Goal: Transaction & Acquisition: Download file/media

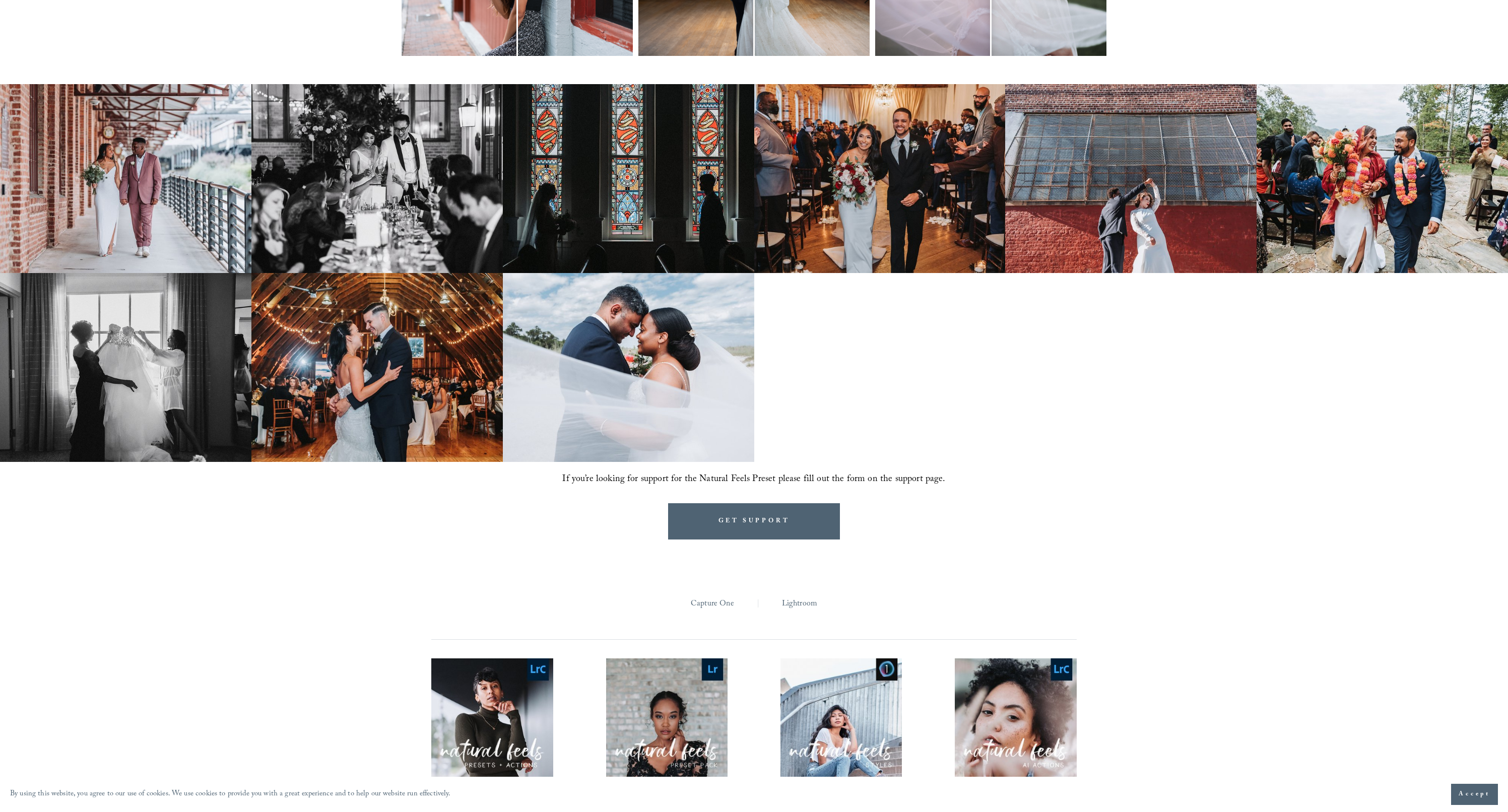
scroll to position [1097, 0]
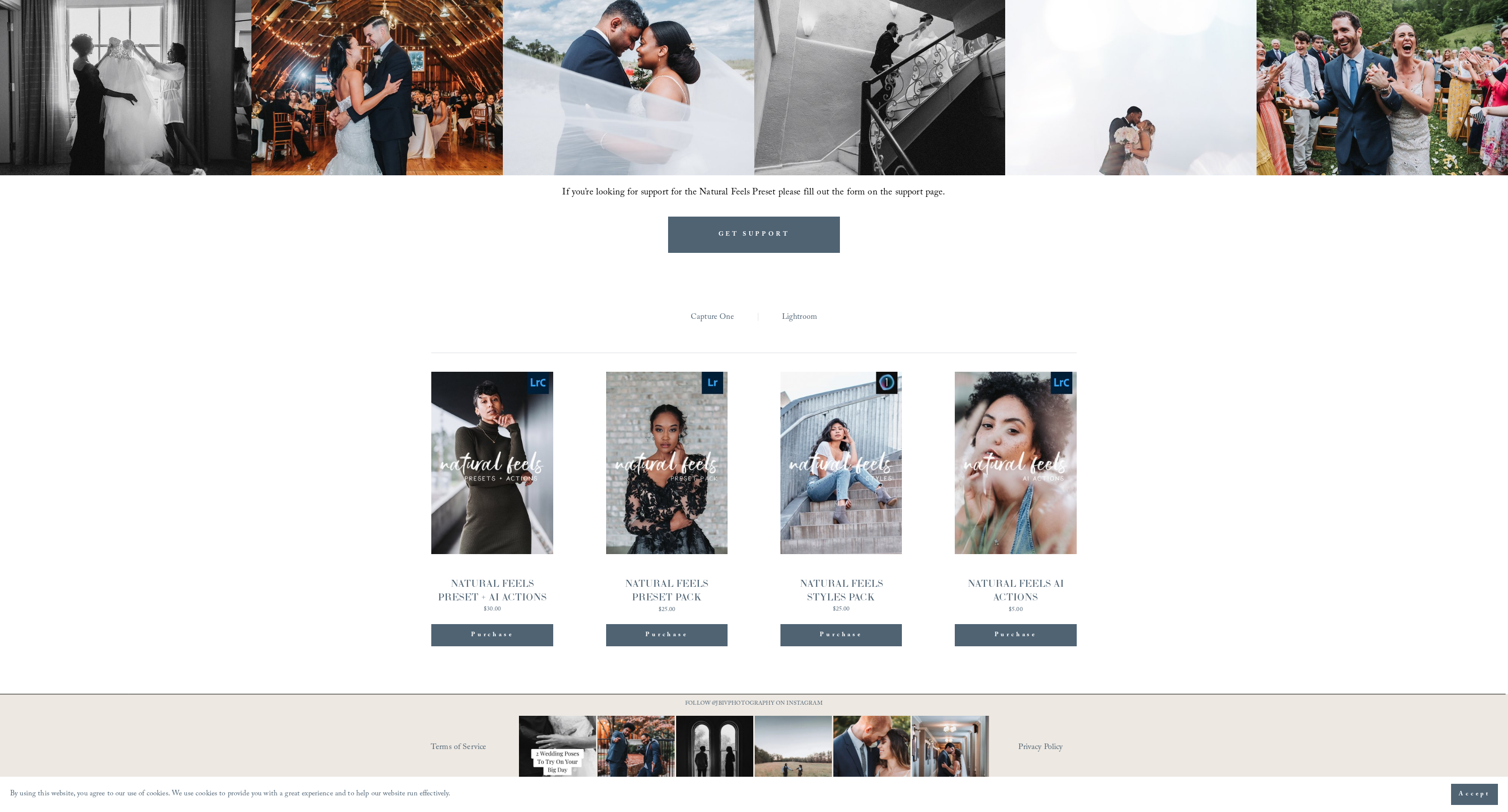
click at [506, 495] on link "Quick View NATURAL FEELS PRESET + AI ACTIONS $30.00" at bounding box center [492, 493] width 122 height 241
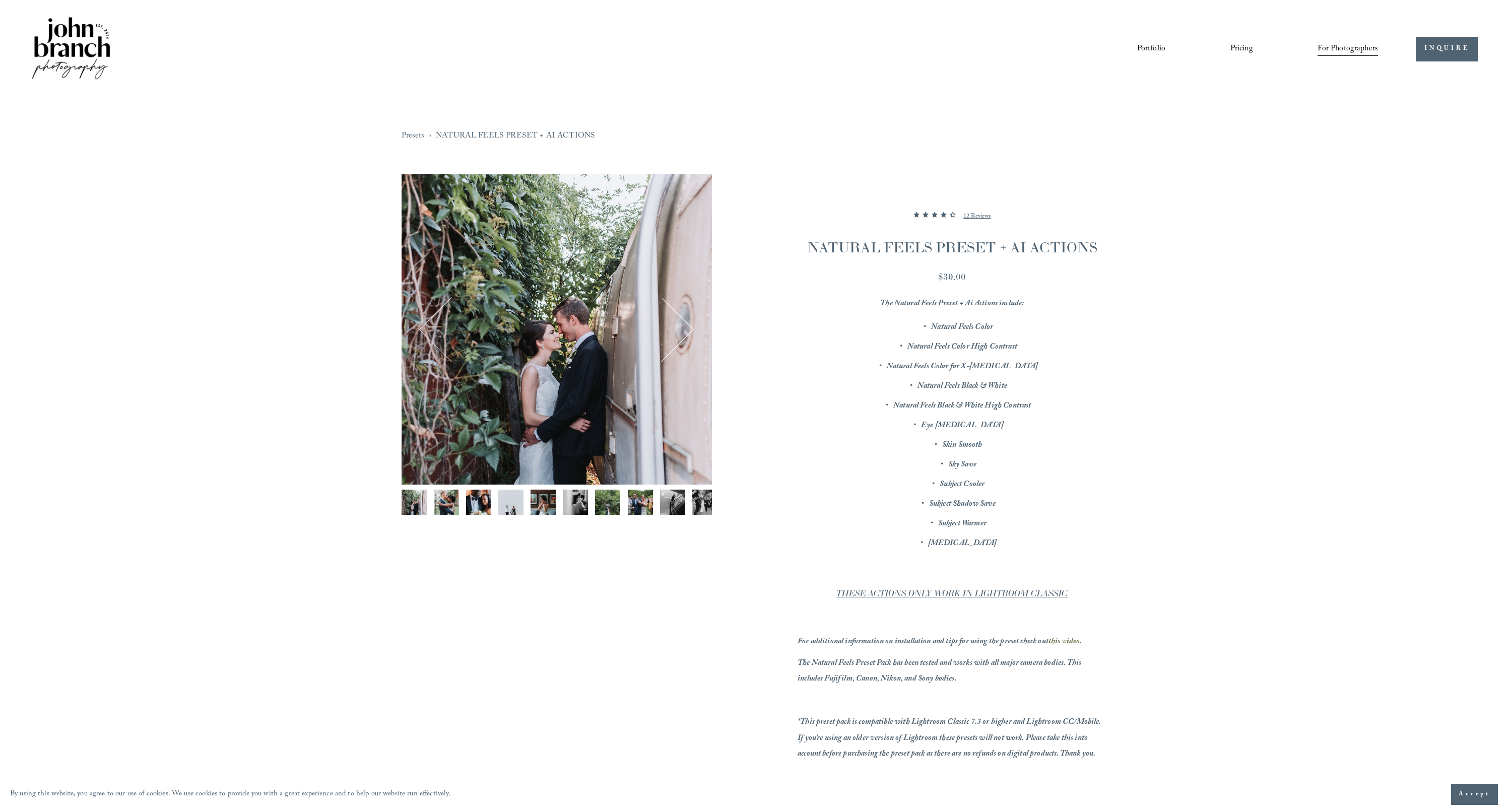
click at [429, 499] on div "Gallery thumbnails" at bounding box center [556, 505] width 310 height 30
click at [444, 503] on img "Image 2 of 12" at bounding box center [446, 502] width 25 height 25
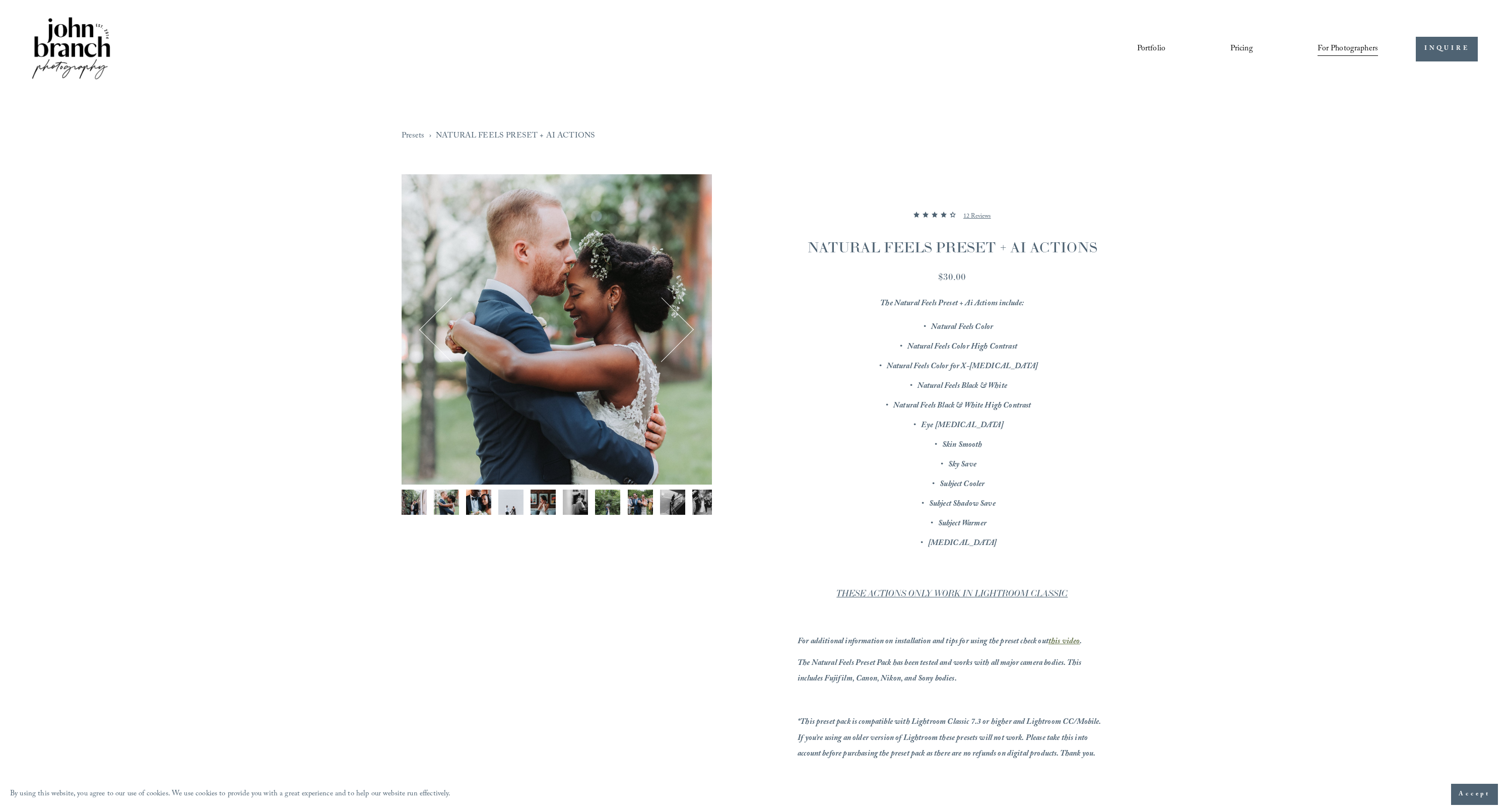
click at [493, 501] on div "Gallery thumbnails" at bounding box center [556, 505] width 310 height 30
click at [519, 500] on img "Image 4 of 12" at bounding box center [510, 502] width 25 height 25
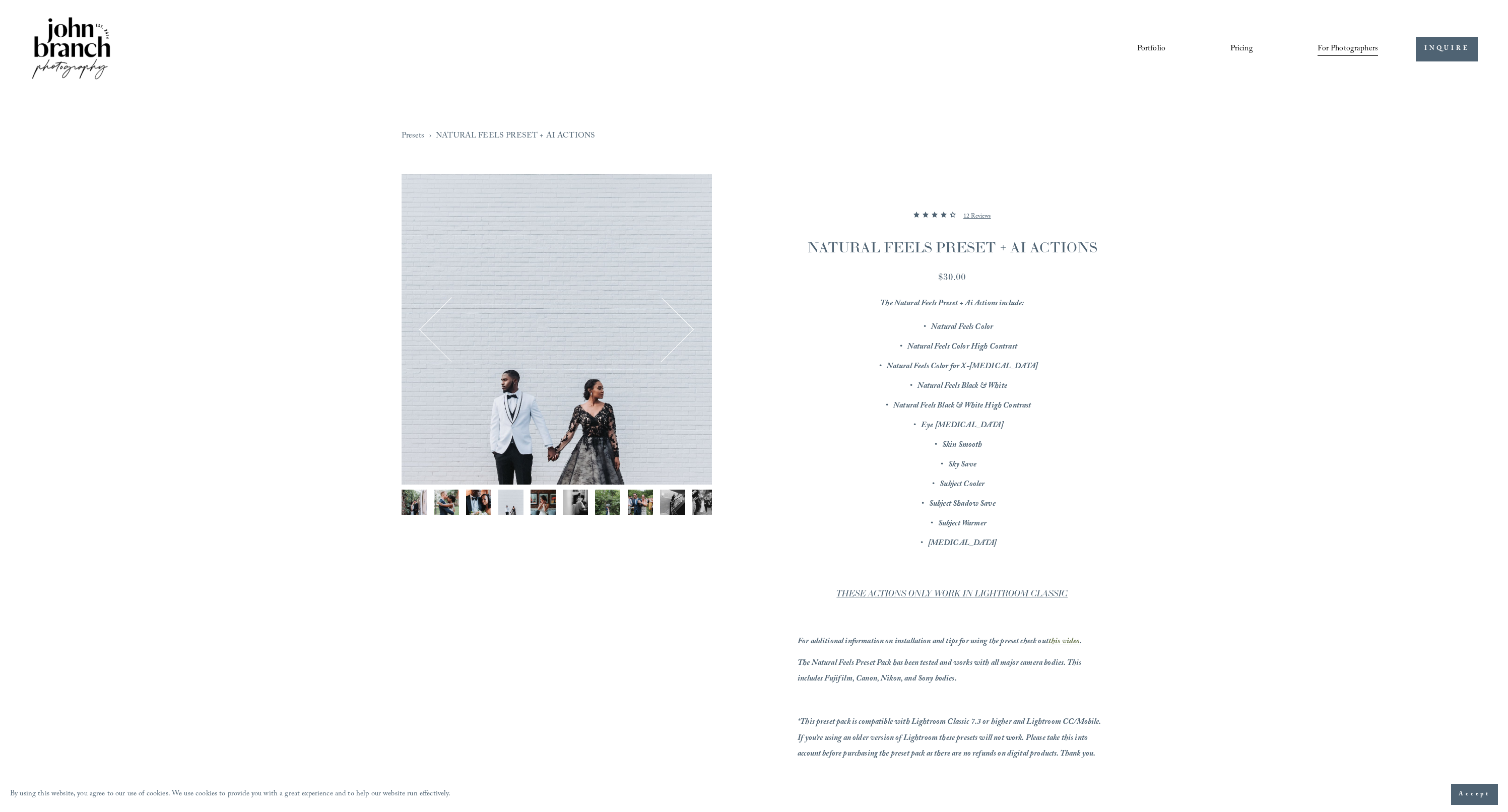
click at [544, 503] on img "Image 5 of 12" at bounding box center [543, 502] width 25 height 25
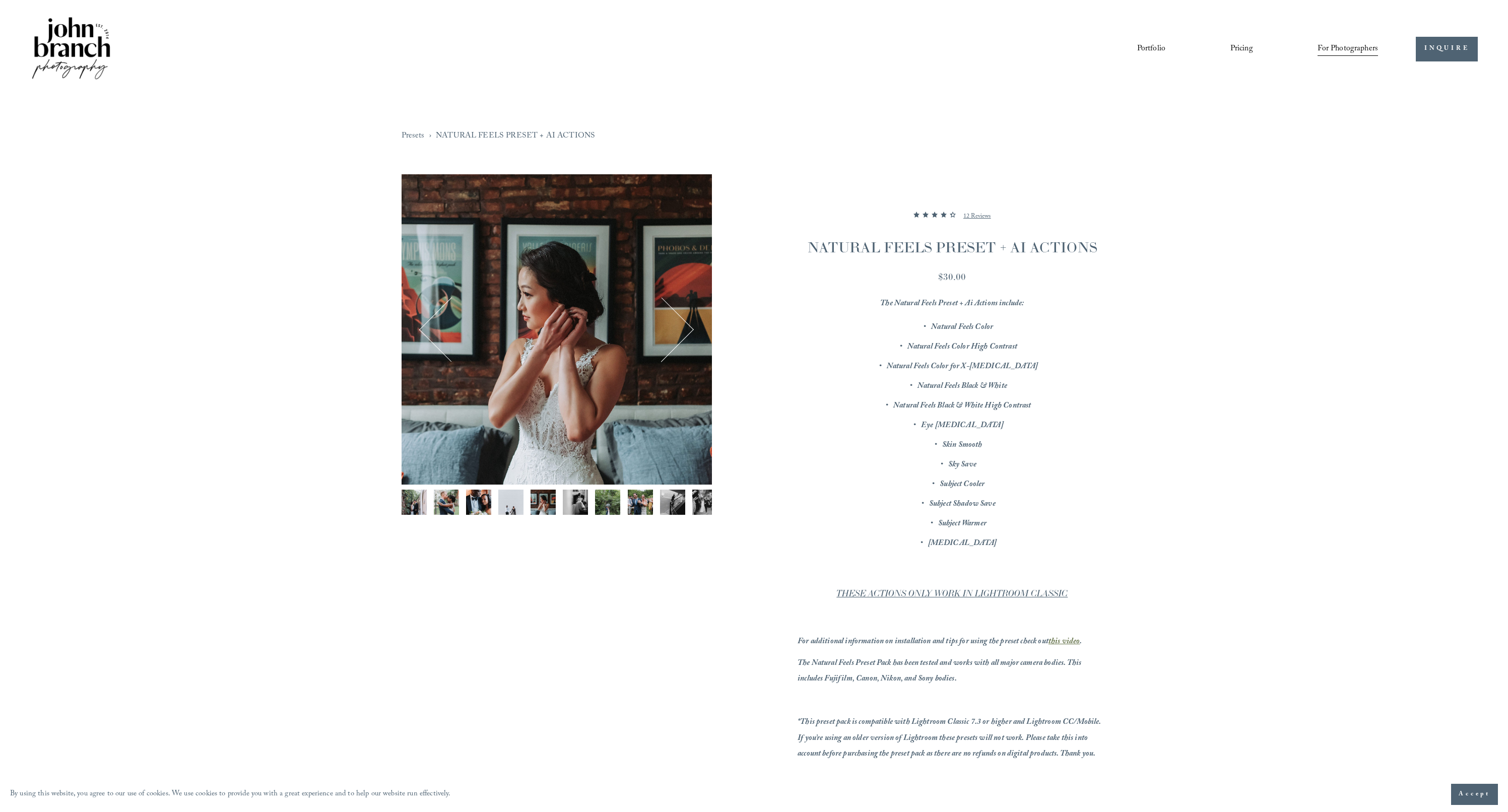
click at [564, 503] on img "Image 6 of 12" at bounding box center [575, 502] width 25 height 25
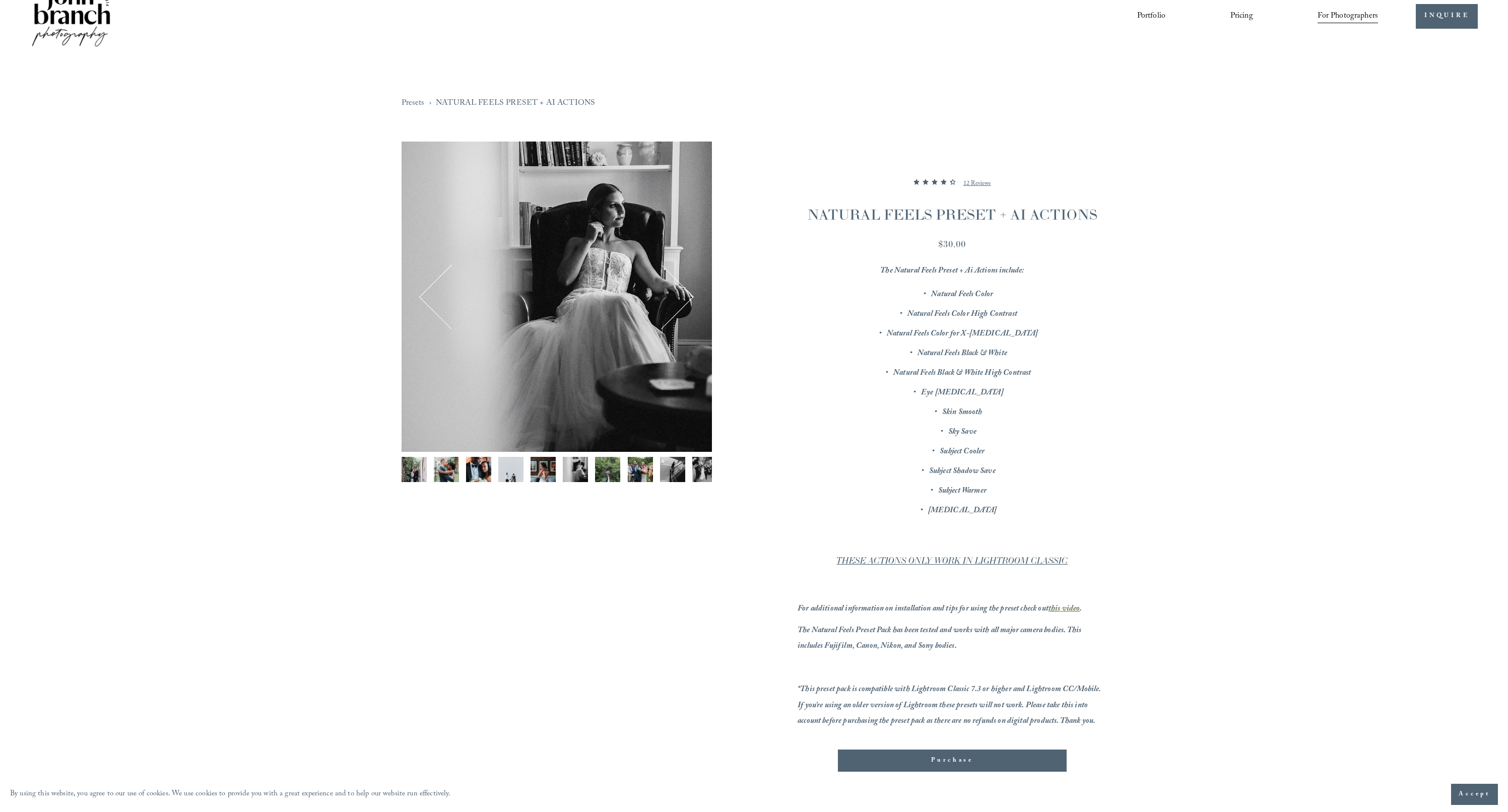
scroll to position [210, 0]
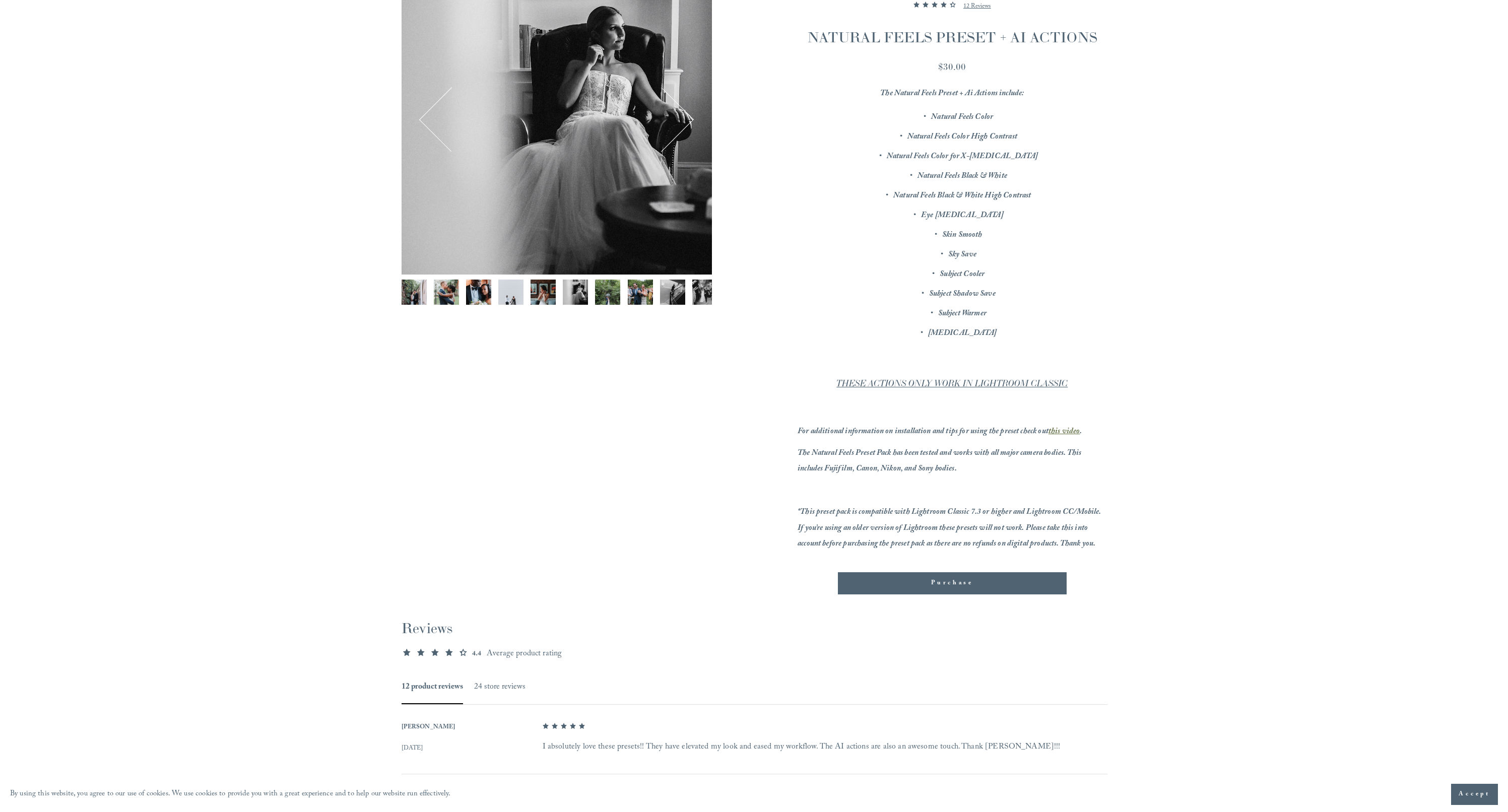
click at [865, 572] on div "Purchase" at bounding box center [952, 583] width 229 height 22
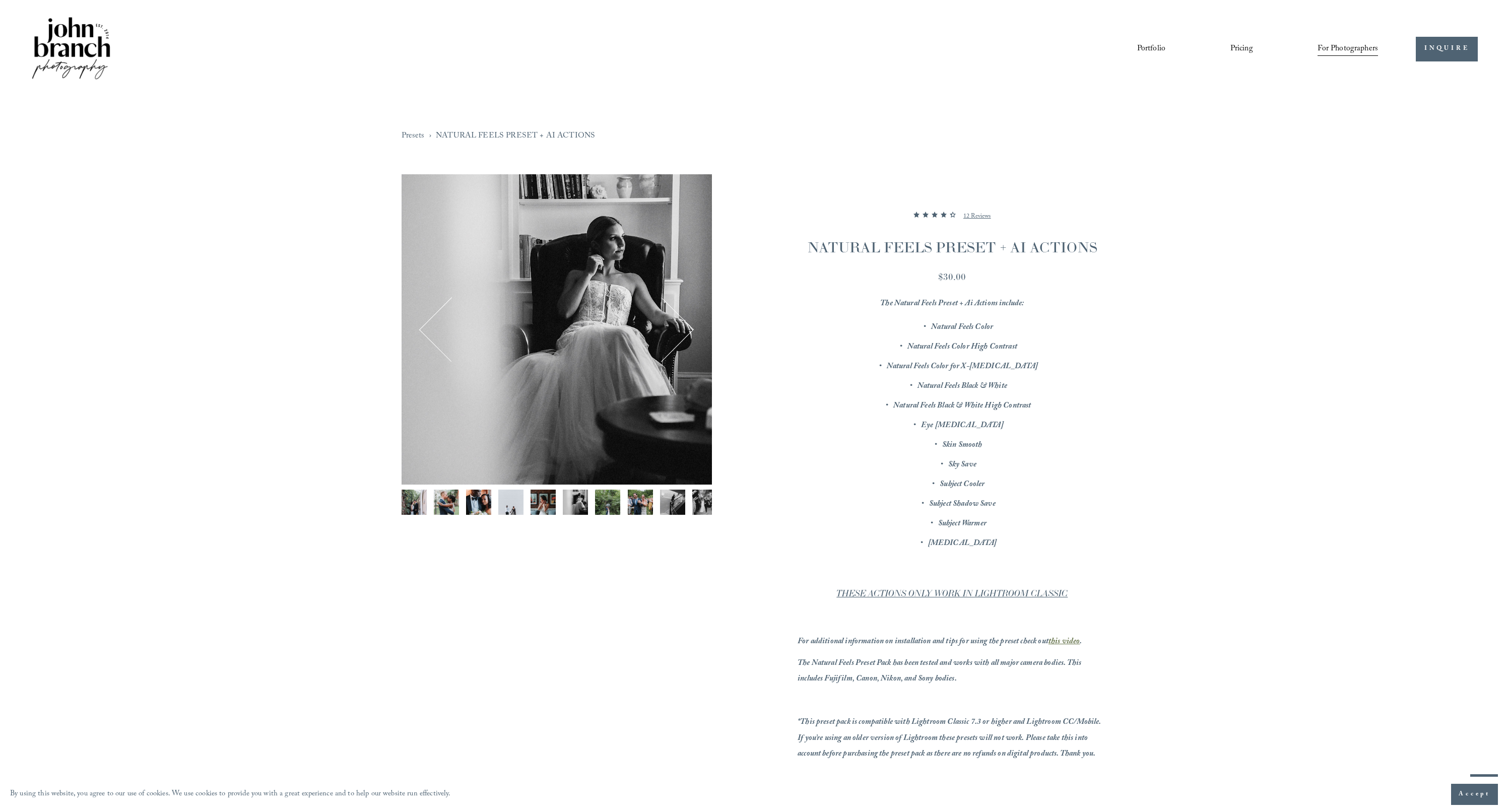
scroll to position [86, 0]
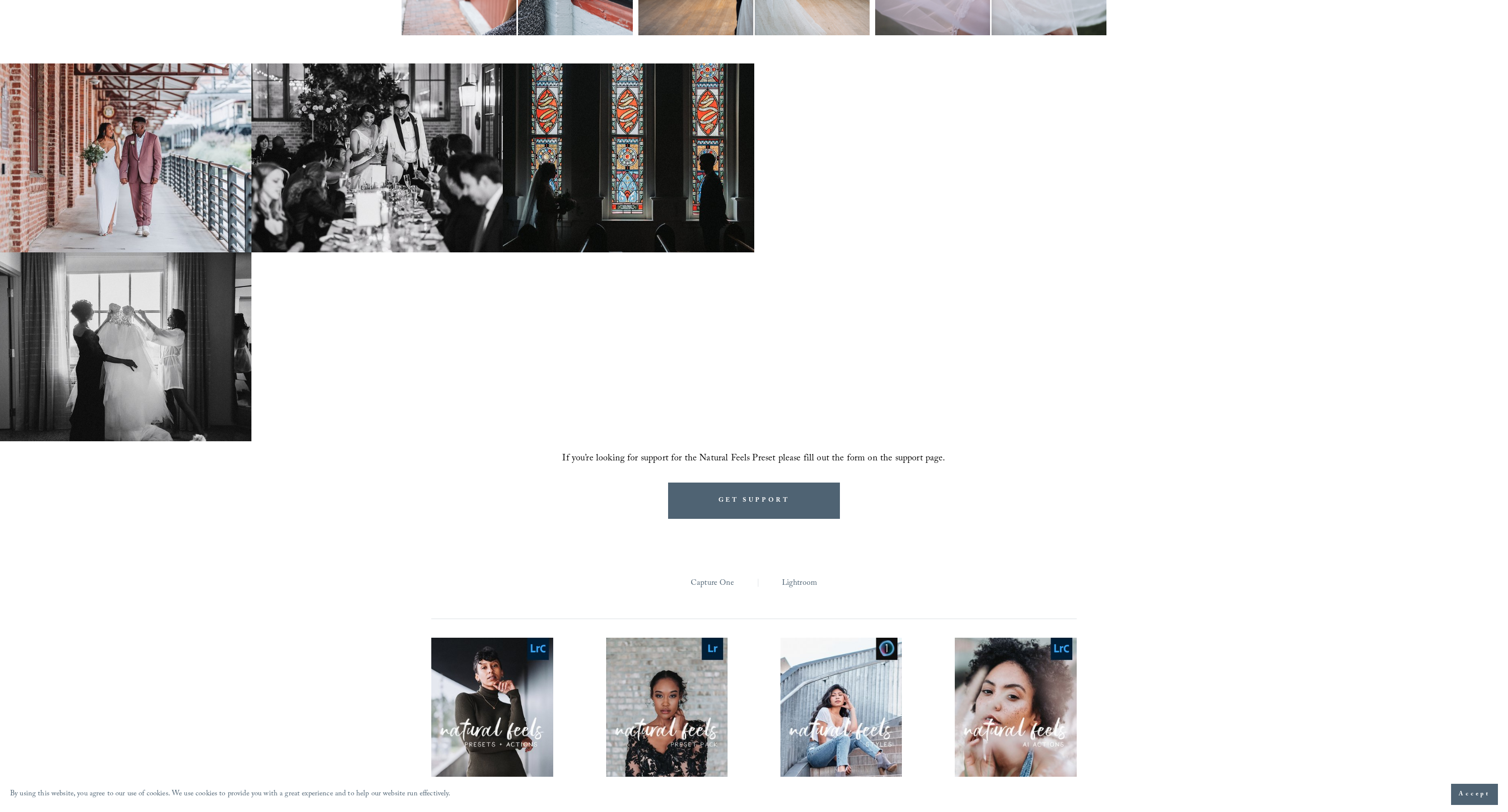
scroll to position [917, 0]
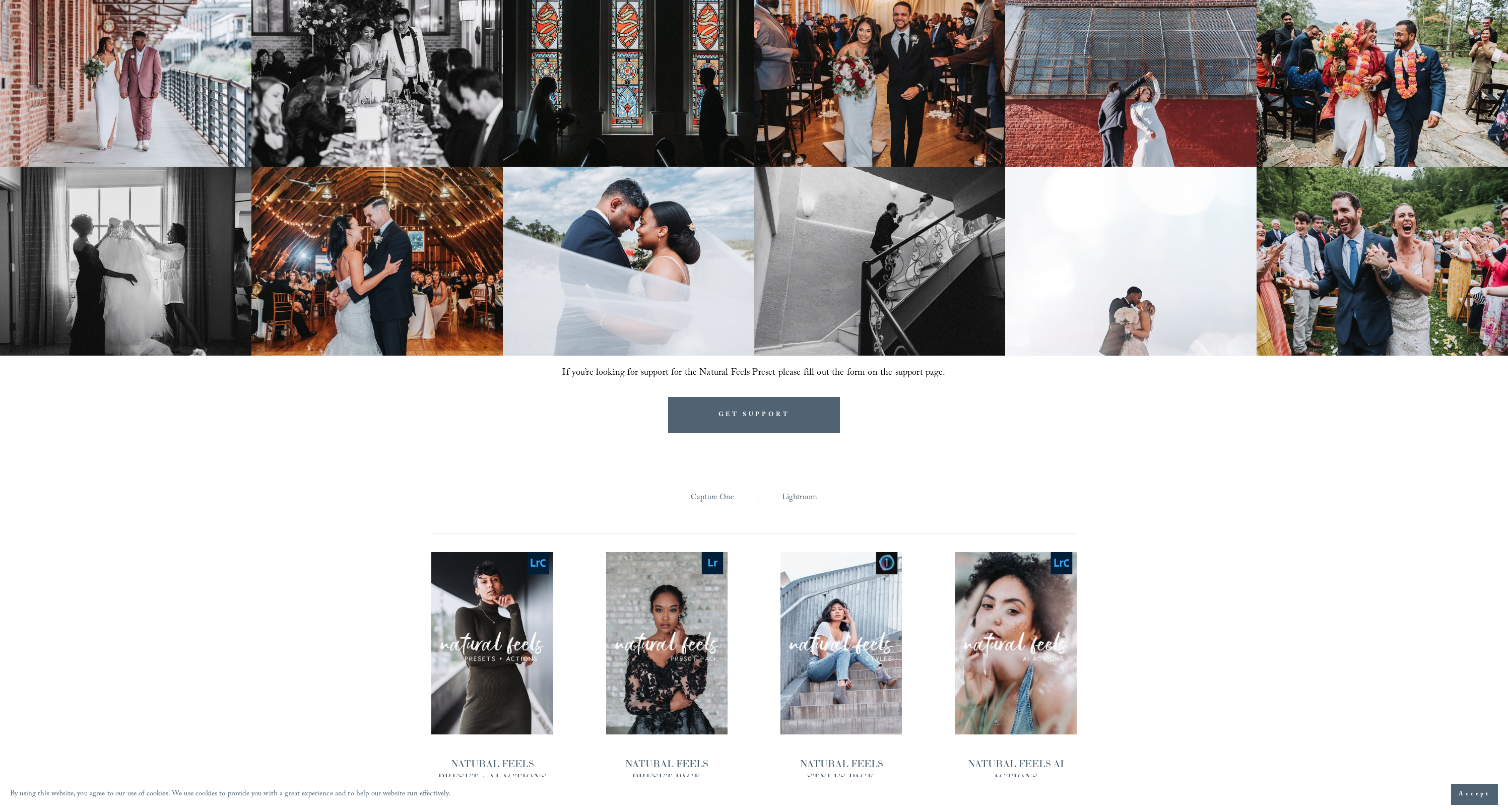
click at [795, 491] on link "Lightroom" at bounding box center [800, 498] width 36 height 16
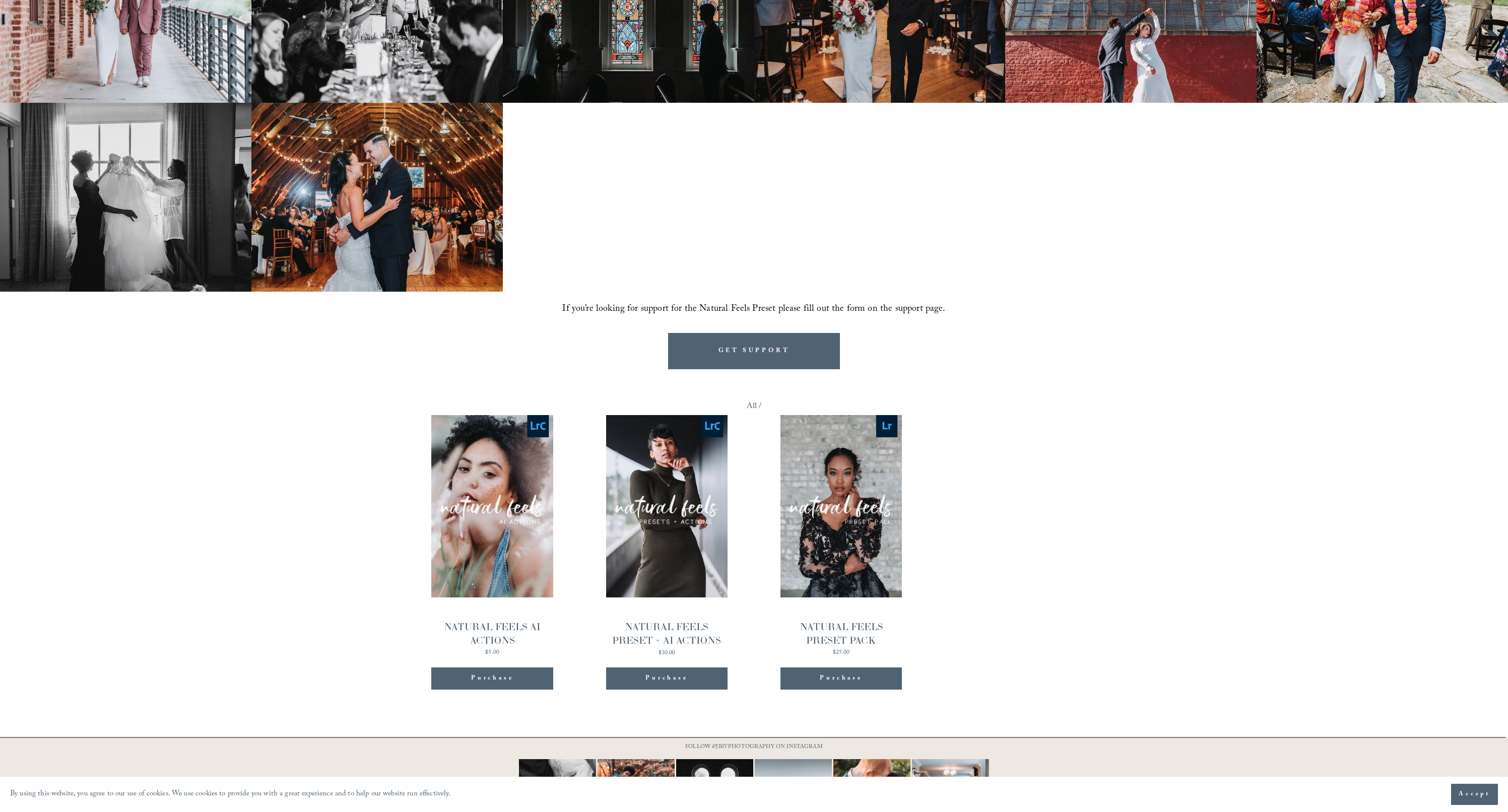
scroll to position [1024, 0]
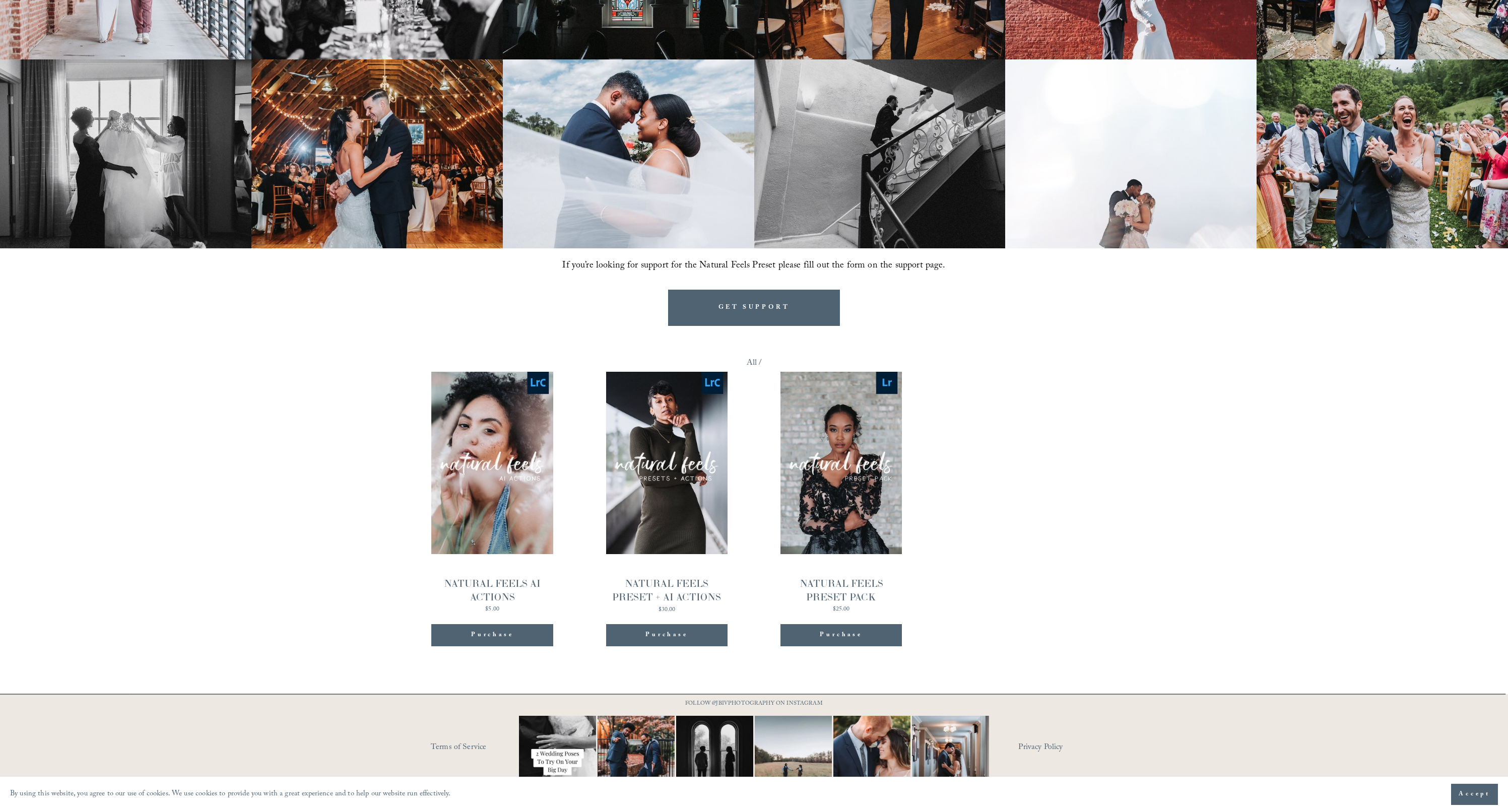
click at [657, 630] on div "Purchase" at bounding box center [666, 635] width 42 height 10
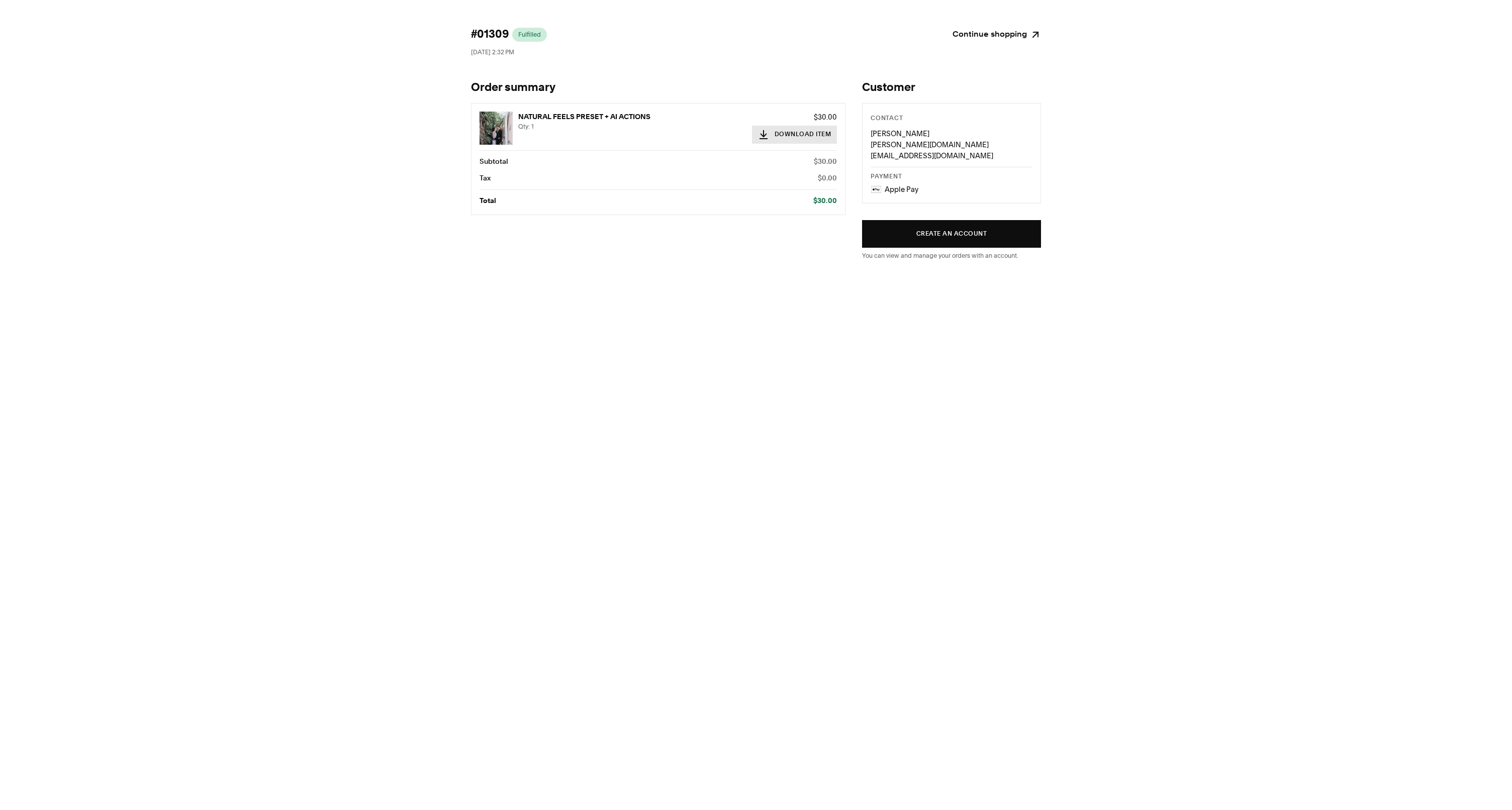
click at [794, 135] on button "Download Item" at bounding box center [794, 135] width 85 height 18
click at [938, 221] on button "Create an account" at bounding box center [952, 234] width 179 height 28
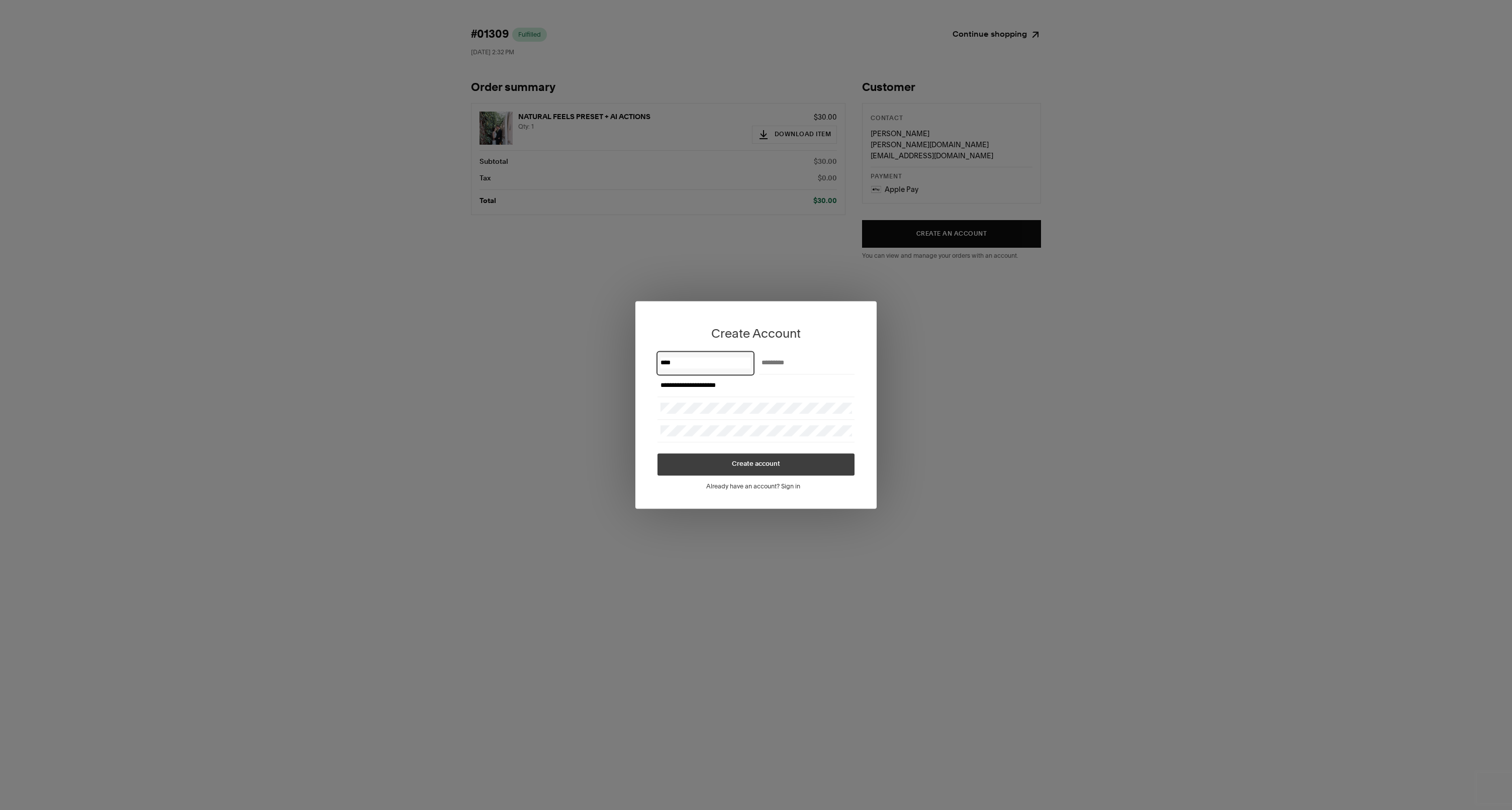
type input "****"
type input "*********"
click at [756, 464] on button "Create account" at bounding box center [756, 464] width 197 height 22
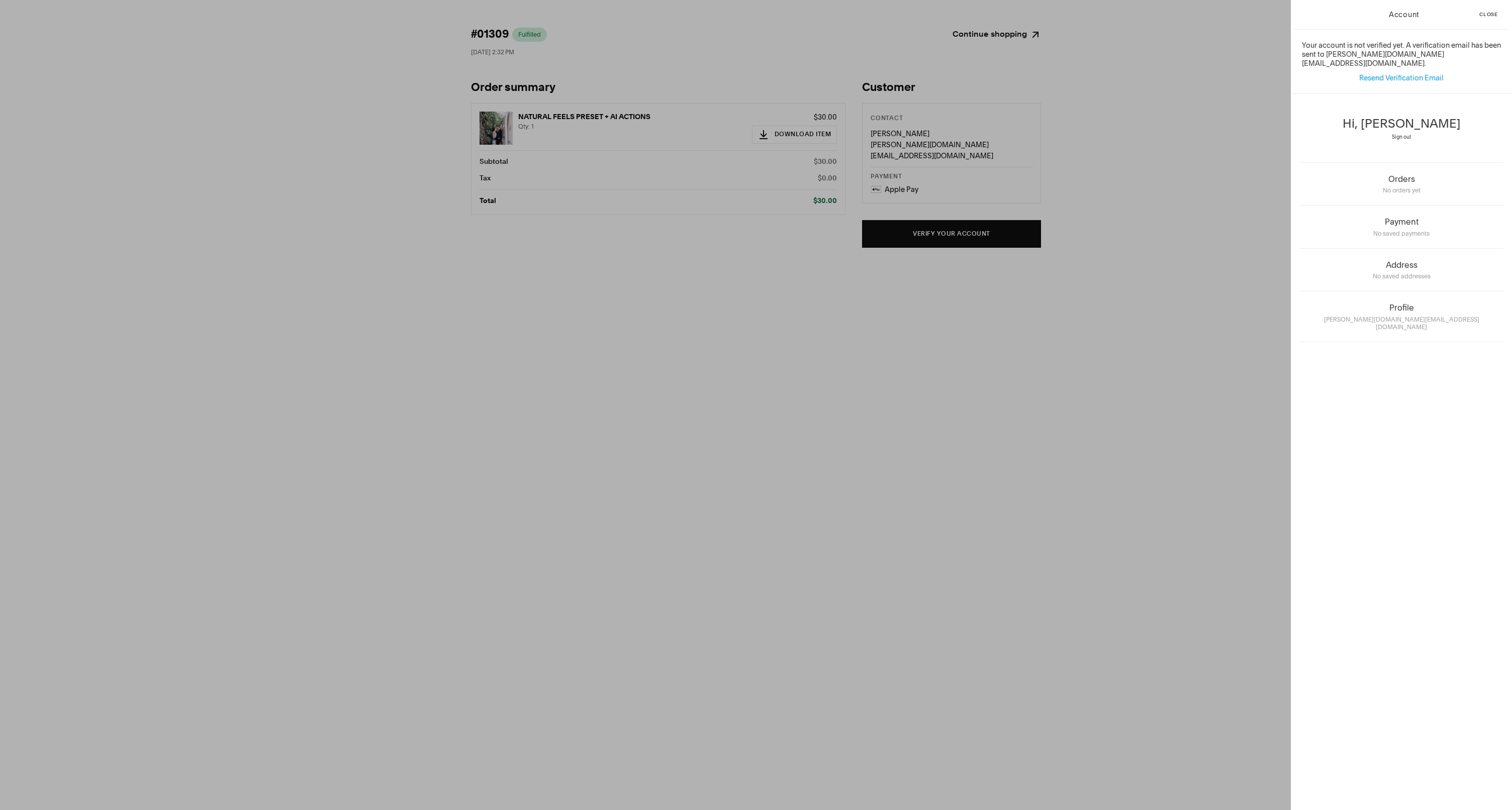
click at [1146, 409] on div "Account Close Your account is not verified yet. A verification email has been s…" at bounding box center [756, 405] width 1512 height 810
